Goal: Task Accomplishment & Management: Manage account settings

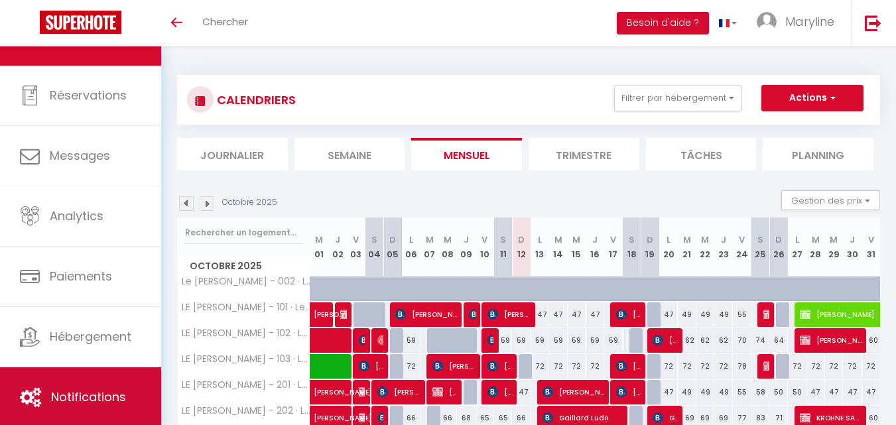
scroll to position [40, 0]
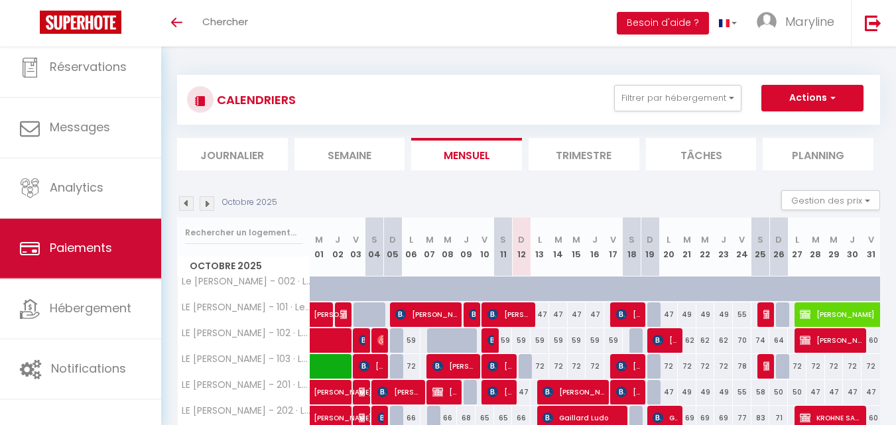
click at [95, 240] on span "Paiements" at bounding box center [81, 248] width 62 height 17
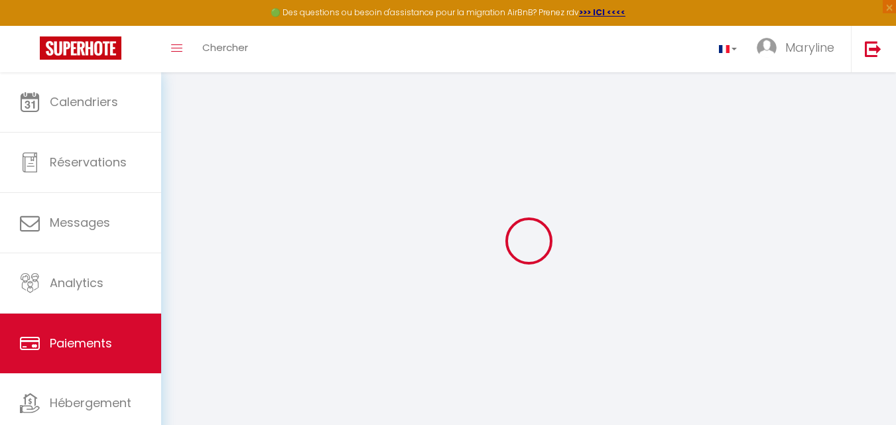
select select "2"
select select "0"
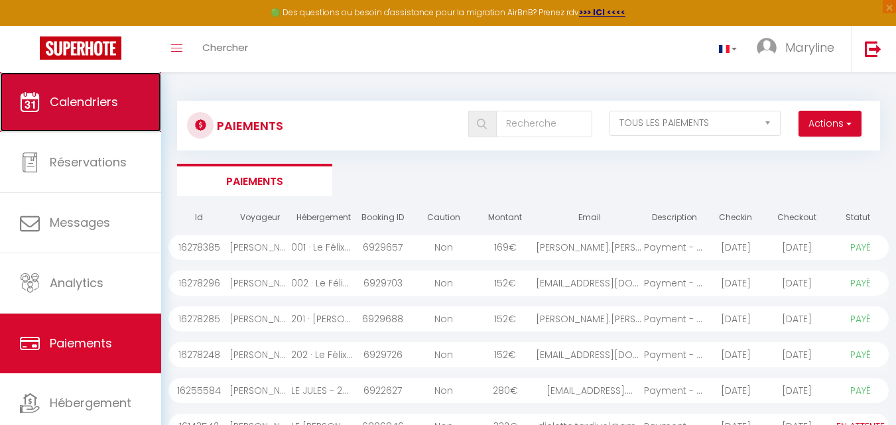
click at [88, 101] on span "Calendriers" at bounding box center [84, 102] width 68 height 17
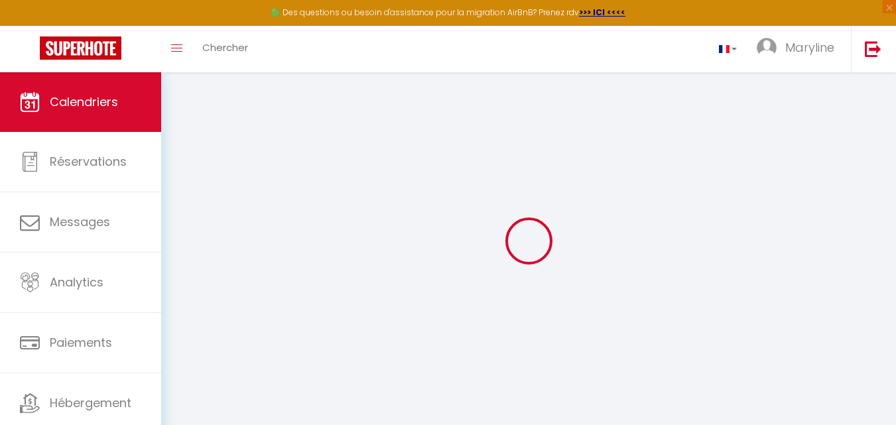
select select
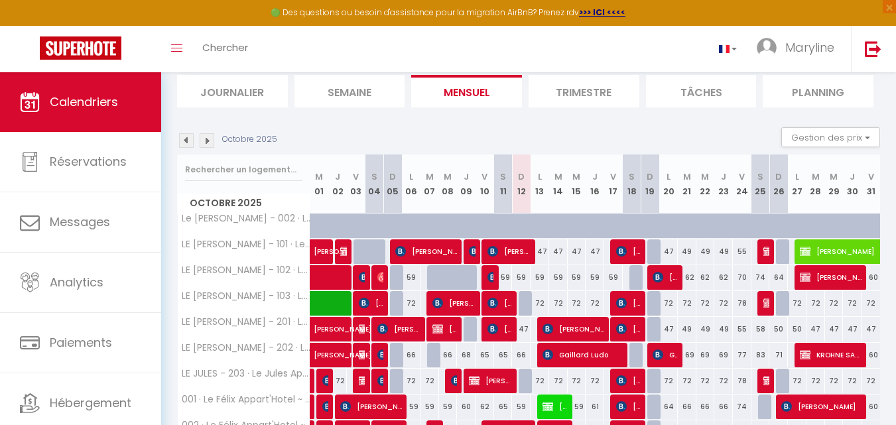
scroll to position [199, 0]
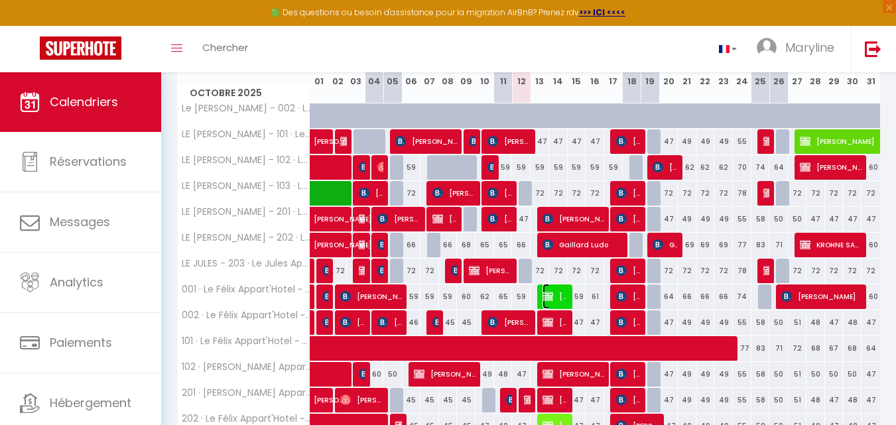
click at [549, 289] on span "[PERSON_NAME]" at bounding box center [555, 296] width 25 height 25
select select "OK"
select select "KO"
select select "0"
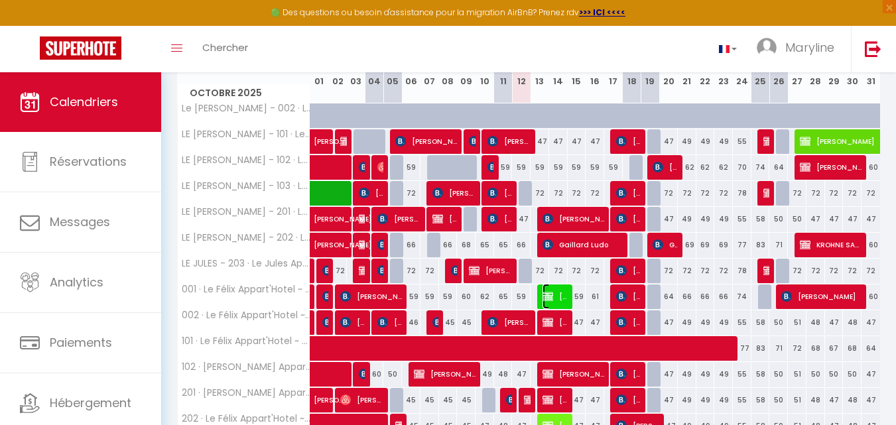
select select "1"
select select
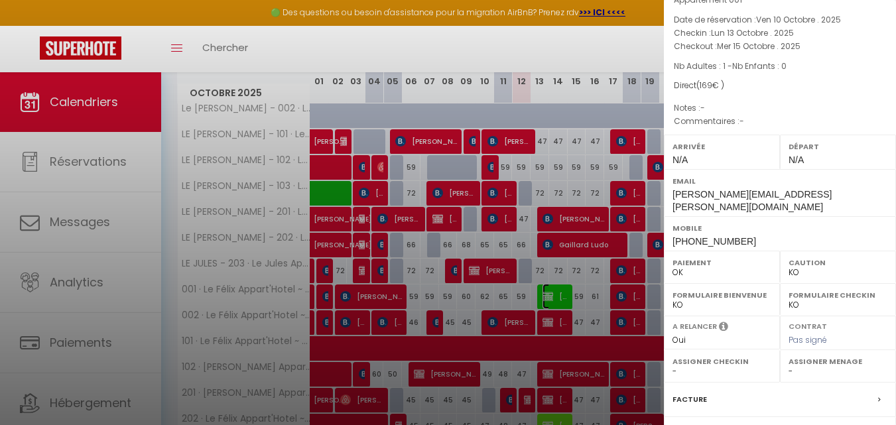
scroll to position [206, 0]
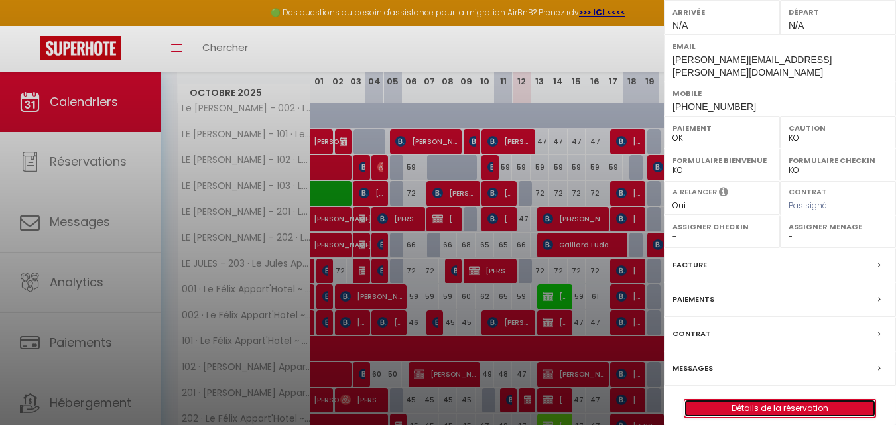
click at [782, 400] on link "Détails de la réservation" at bounding box center [780, 408] width 191 height 17
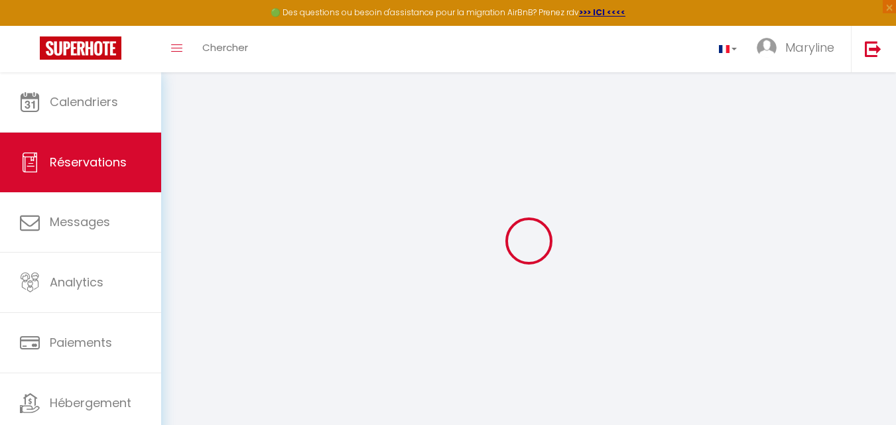
select select
checkbox input "true"
select select
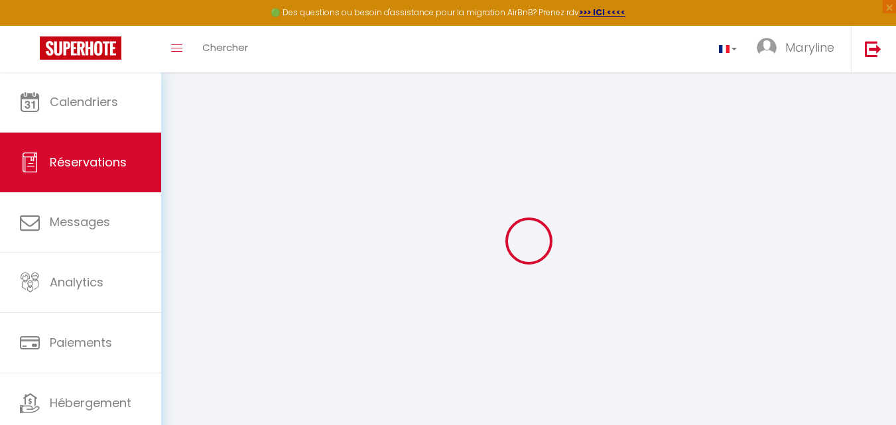
checkbox input "true"
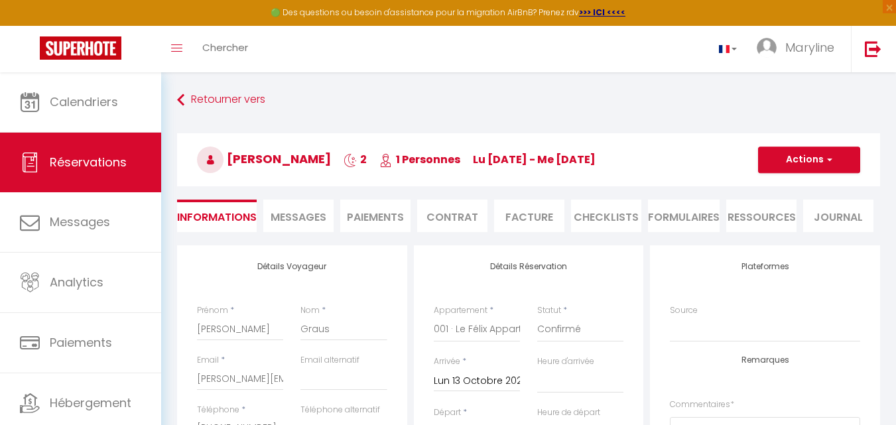
select select
checkbox input "true"
type input "45"
select select
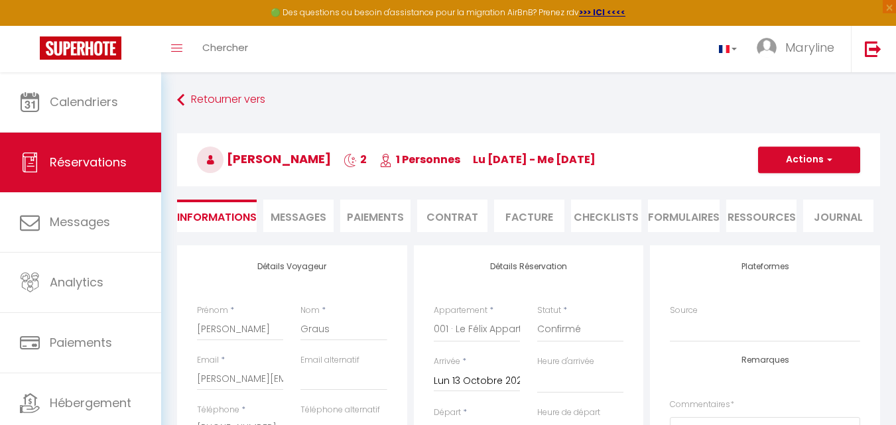
select select
checkbox input "true"
select select
checkbox input "true"
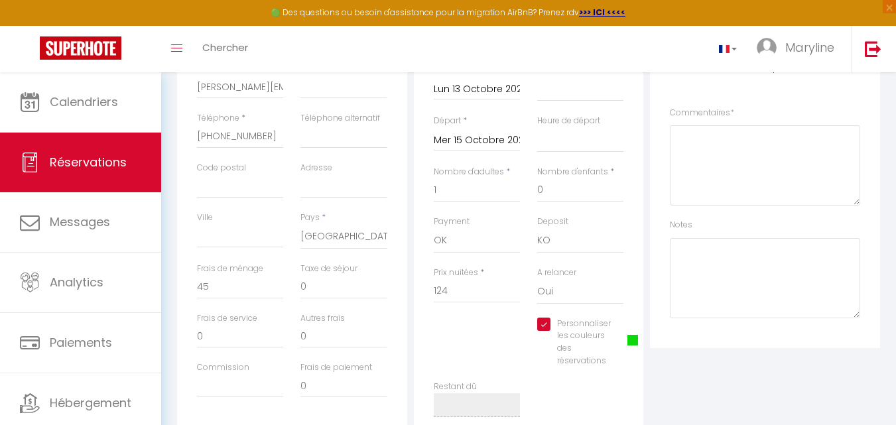
scroll to position [332, 0]
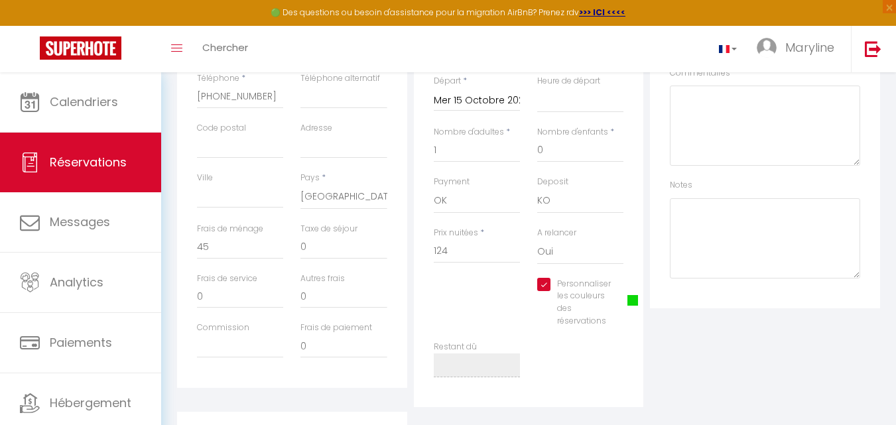
click at [628, 305] on span at bounding box center [633, 300] width 11 height 11
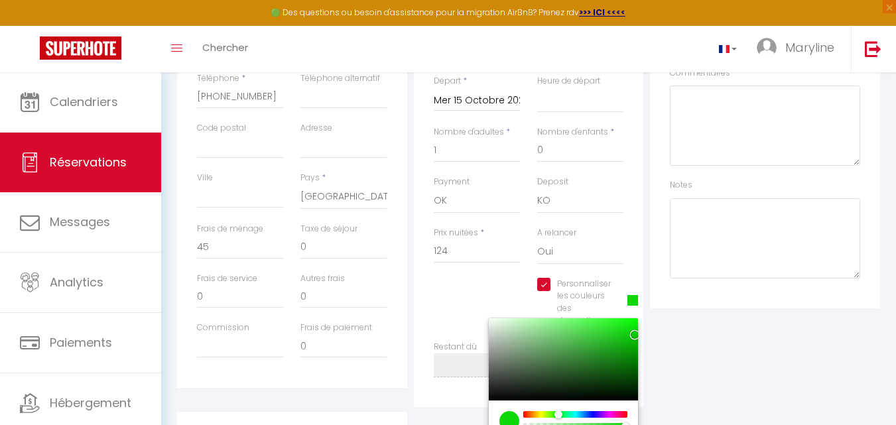
select select
checkbox input "true"
type input "#D72709"
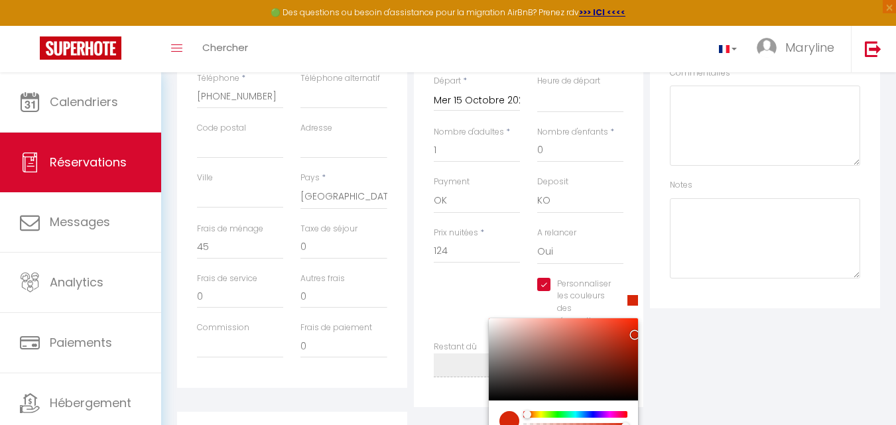
click at [527, 413] on div at bounding box center [576, 414] width 102 height 7
select select
checkbox input "true"
type input "#D73009"
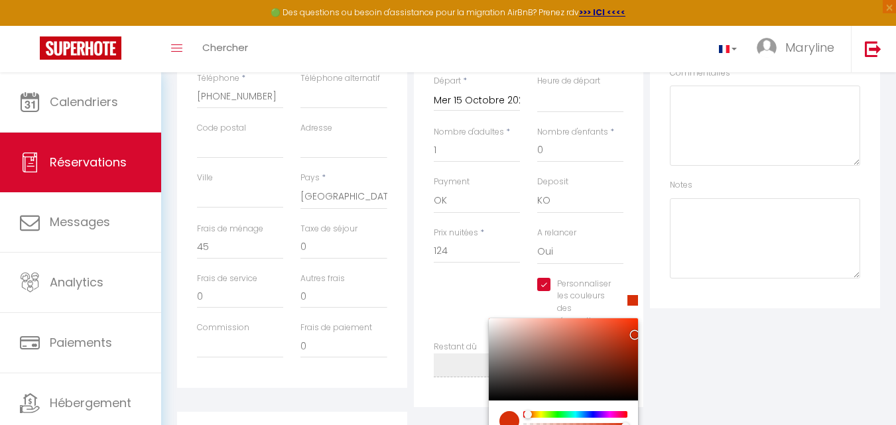
click at [775, 386] on div "Plateformes Source Direct [DOMAIN_NAME] [DOMAIN_NAME] Chalet montagne Expedia G…" at bounding box center [765, 161] width 237 height 494
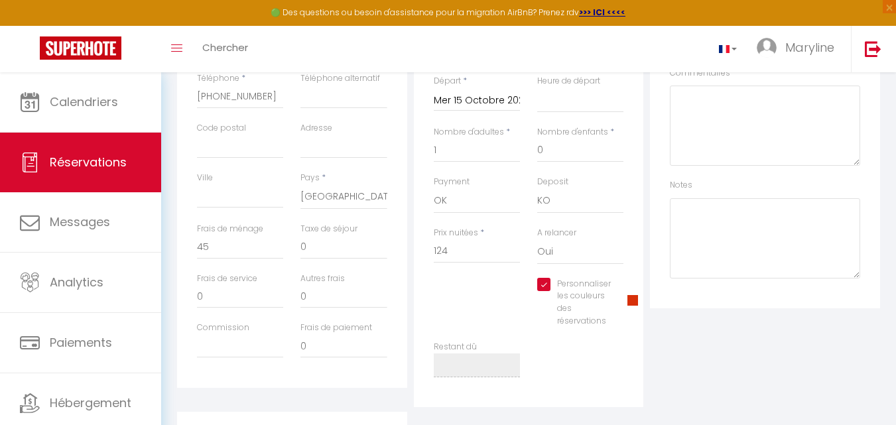
scroll to position [0, 0]
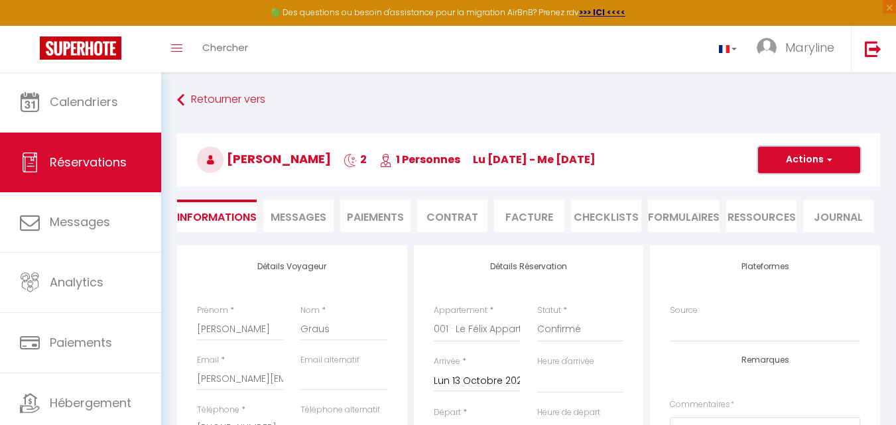
click at [804, 157] on button "Actions" at bounding box center [809, 160] width 102 height 27
click at [799, 187] on link "Enregistrer" at bounding box center [796, 188] width 105 height 17
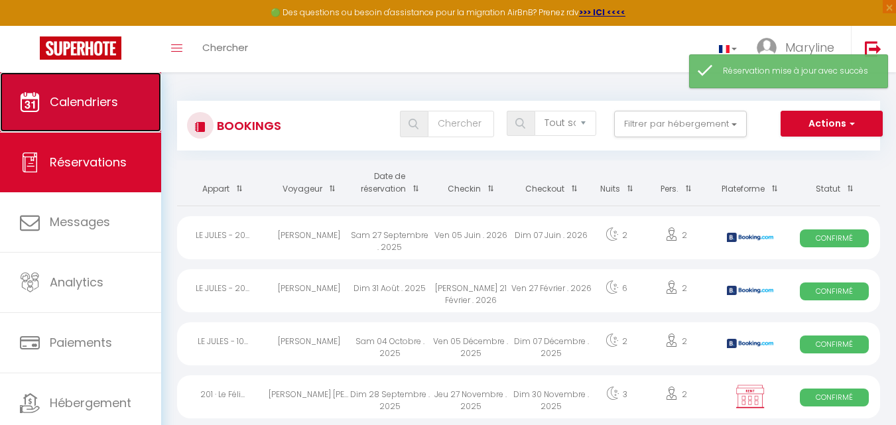
click at [78, 97] on span "Calendriers" at bounding box center [84, 102] width 68 height 17
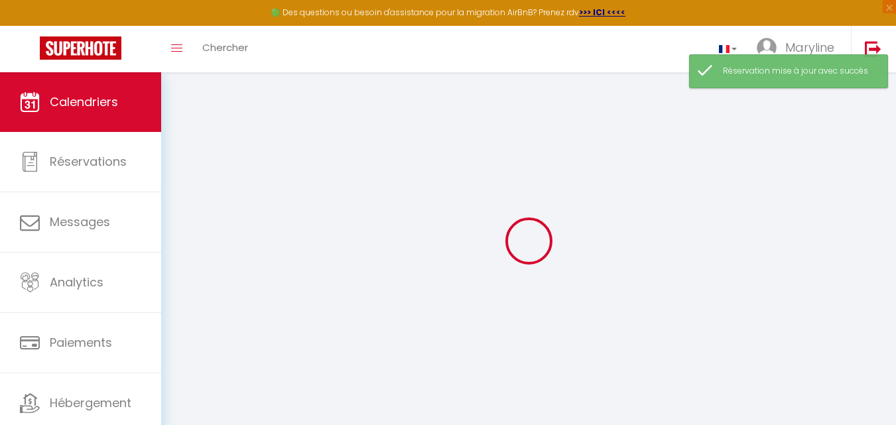
select select
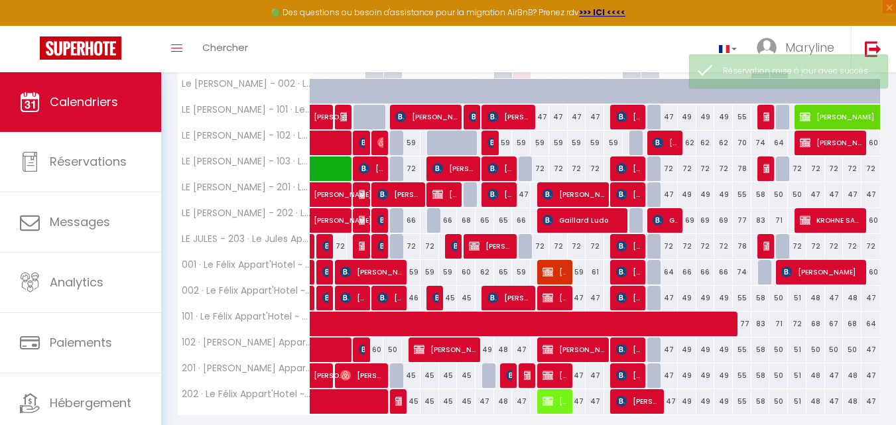
scroll to position [269, 0]
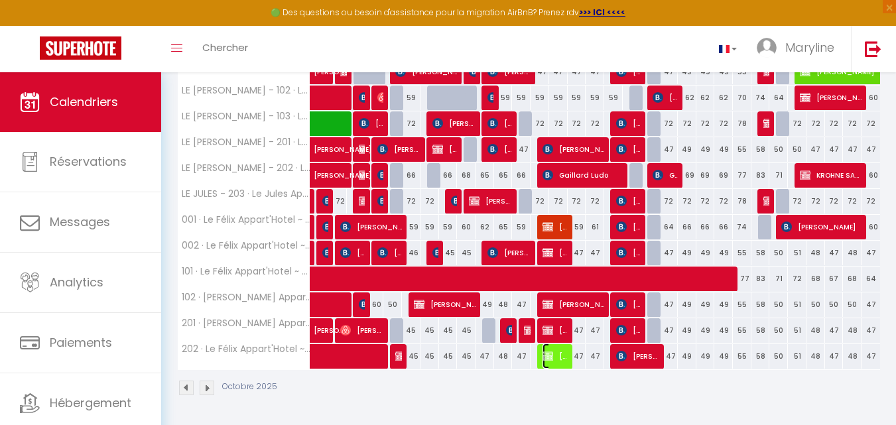
click at [561, 352] on span "[PERSON_NAME]" at bounding box center [555, 356] width 25 height 25
select select "OK"
select select "KO"
select select "0"
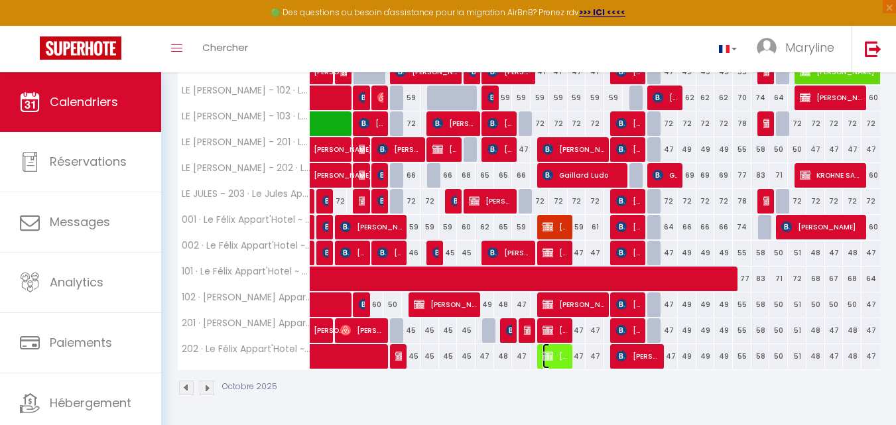
select select "1"
select select
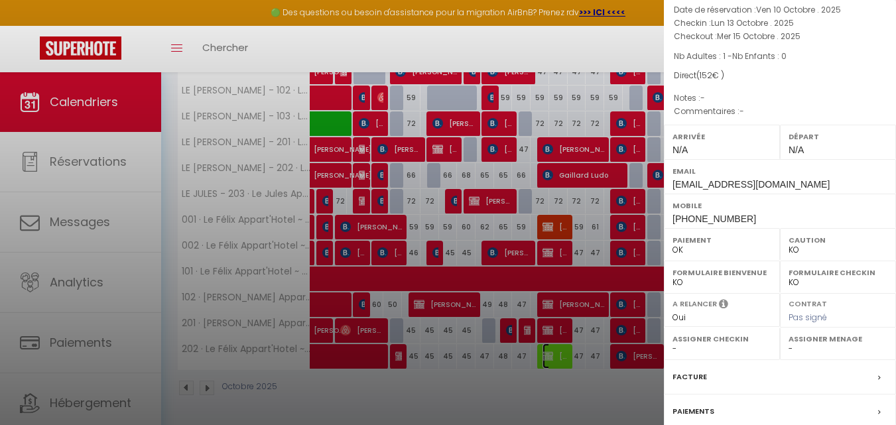
scroll to position [206, 0]
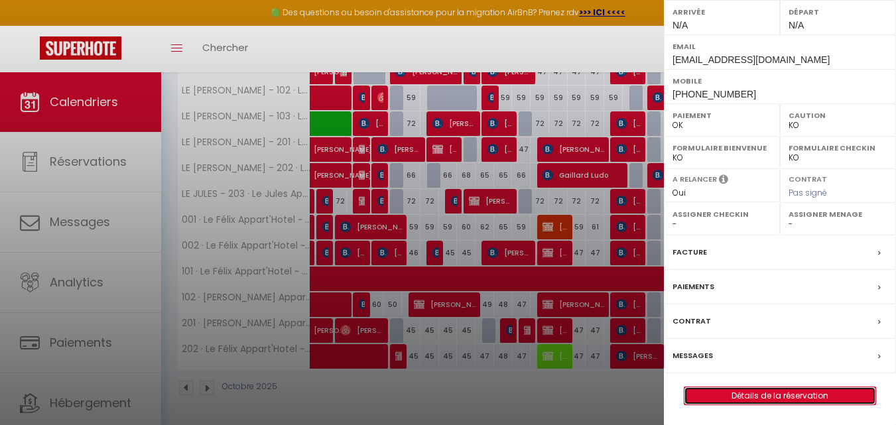
click at [757, 391] on link "Détails de la réservation" at bounding box center [780, 395] width 191 height 17
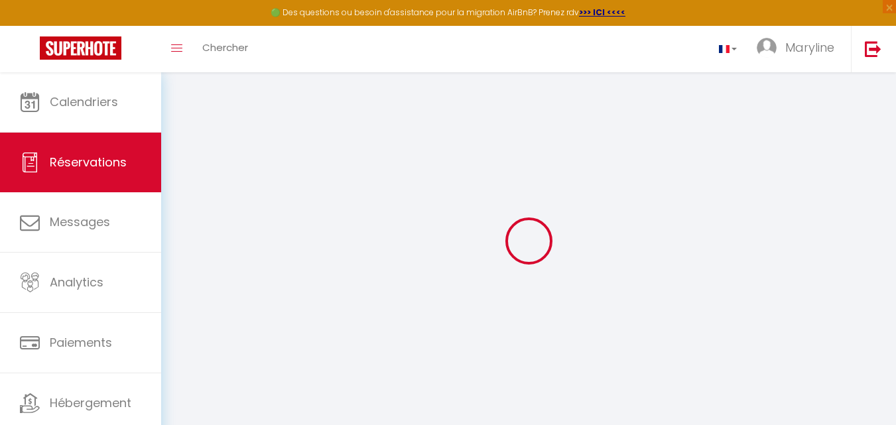
select select
checkbox input "true"
select select
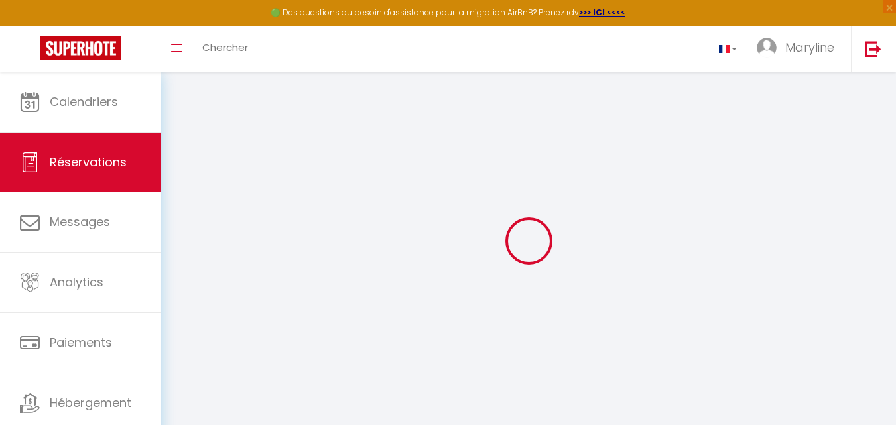
checkbox input "true"
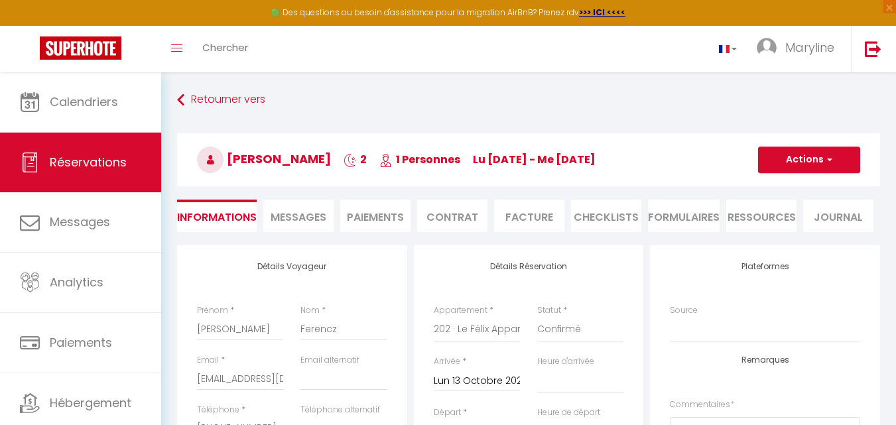
select select
checkbox input "true"
type input "42"
select select
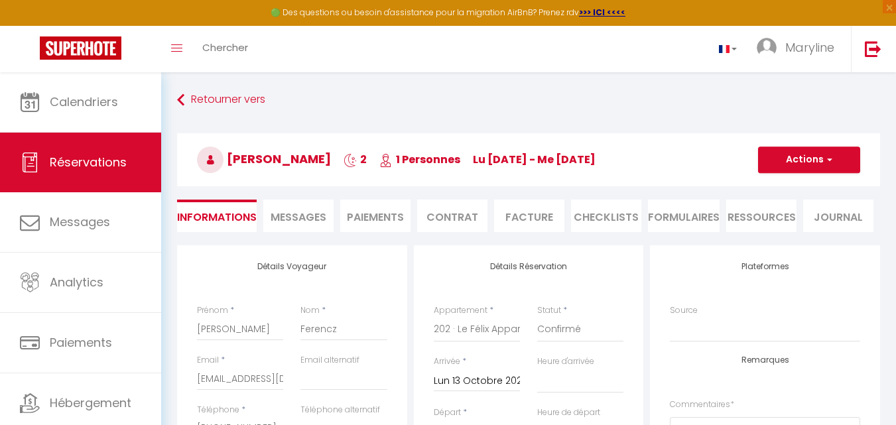
select select
checkbox input "true"
select select
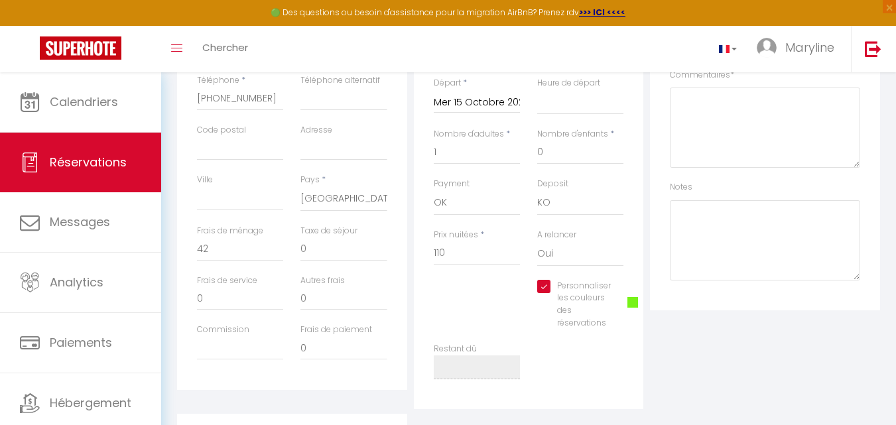
scroll to position [332, 0]
click at [629, 302] on span at bounding box center [633, 300] width 11 height 11
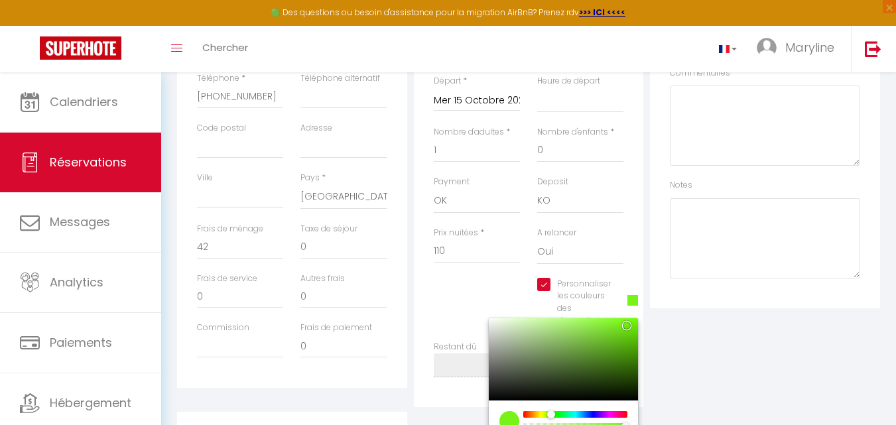
select select
checkbox input "true"
type input "#F32617"
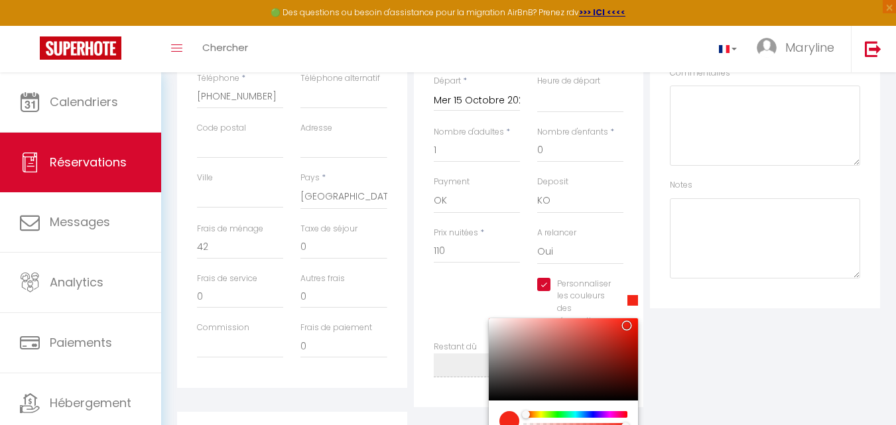
click at [525, 416] on div at bounding box center [576, 414] width 102 height 7
select select
checkbox input "true"
type input "#BA1C10"
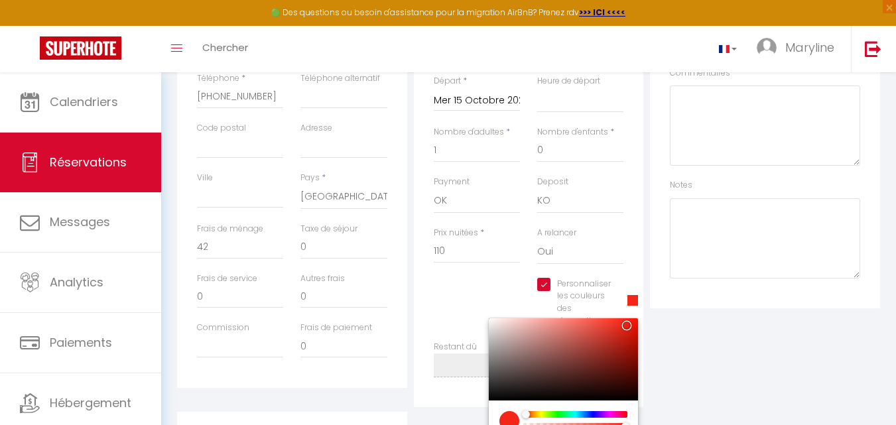
click at [624, 341] on div at bounding box center [563, 359] width 149 height 82
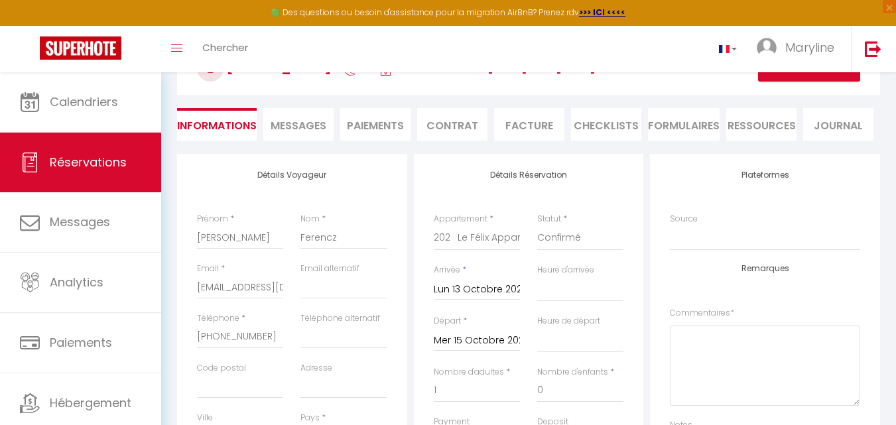
scroll to position [0, 0]
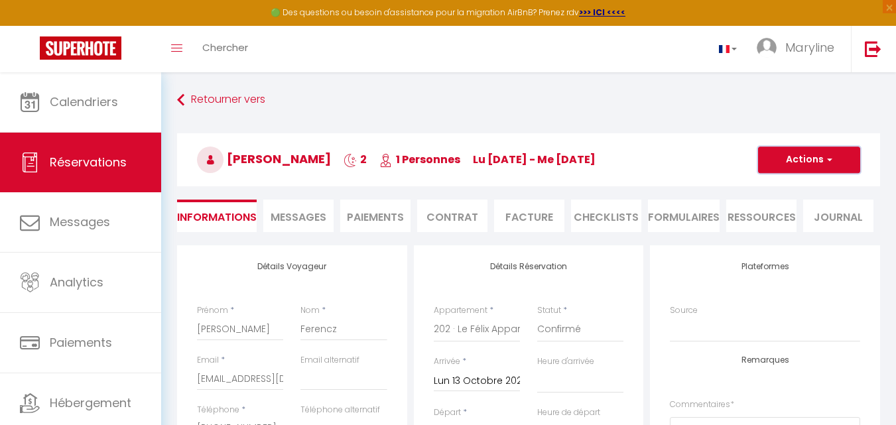
click at [825, 158] on span "button" at bounding box center [828, 160] width 8 height 12
click at [788, 186] on link "Enregistrer" at bounding box center [796, 188] width 105 height 17
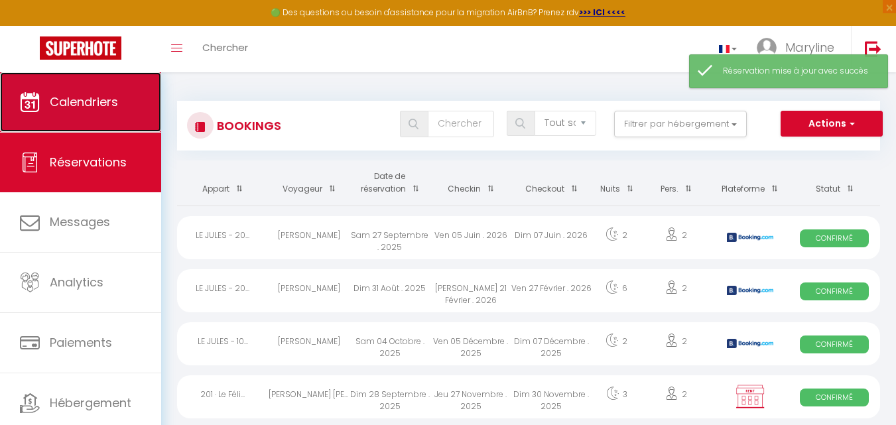
click at [93, 96] on span "Calendriers" at bounding box center [84, 102] width 68 height 17
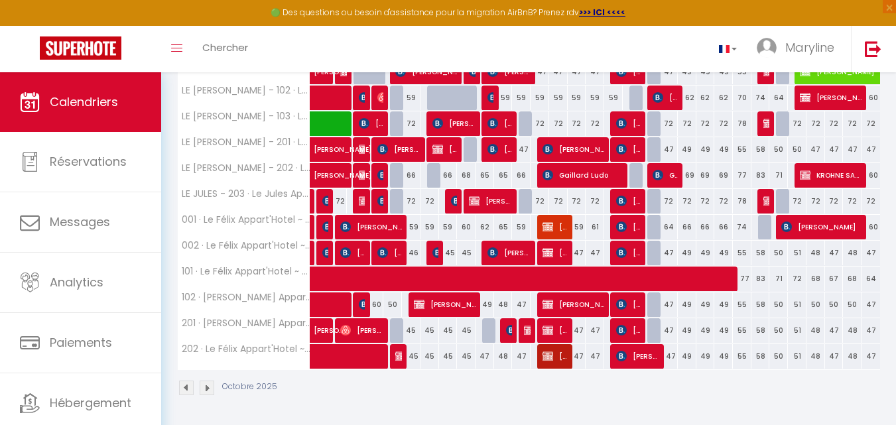
scroll to position [3, 0]
